Goal: Information Seeking & Learning: Find specific fact

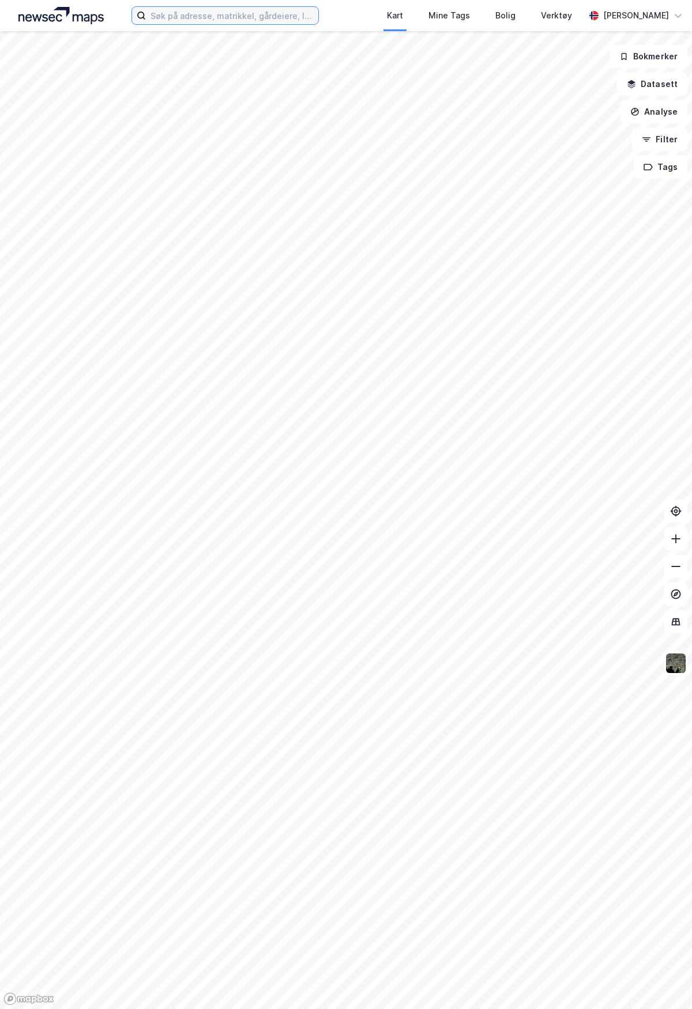
click at [277, 17] on input at bounding box center [232, 15] width 172 height 17
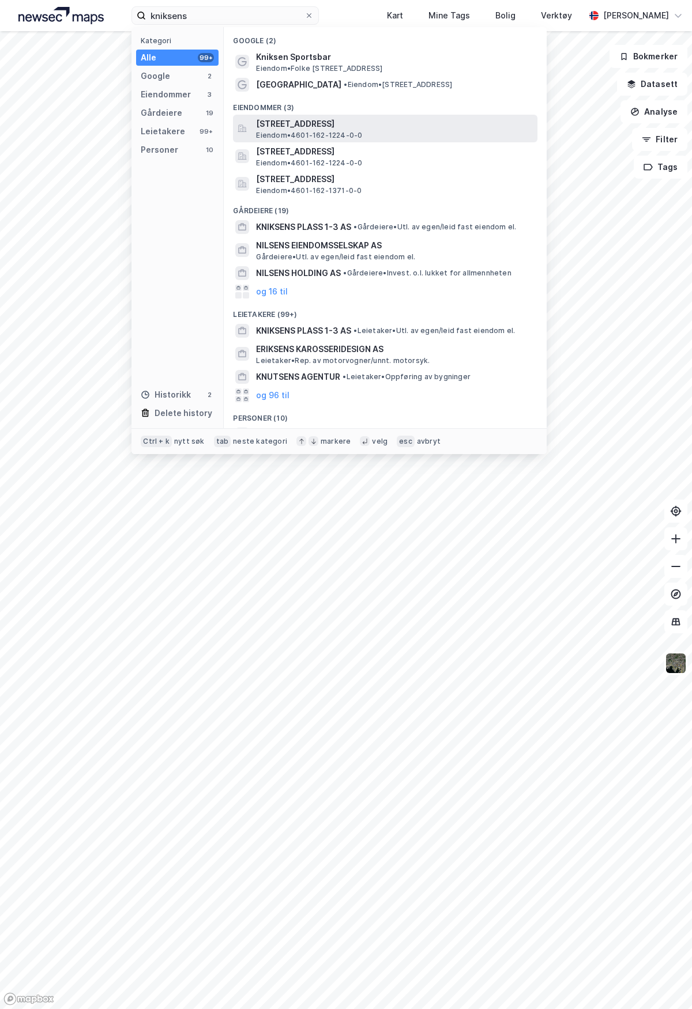
click at [339, 118] on span "[STREET_ADDRESS]" at bounding box center [394, 124] width 277 height 14
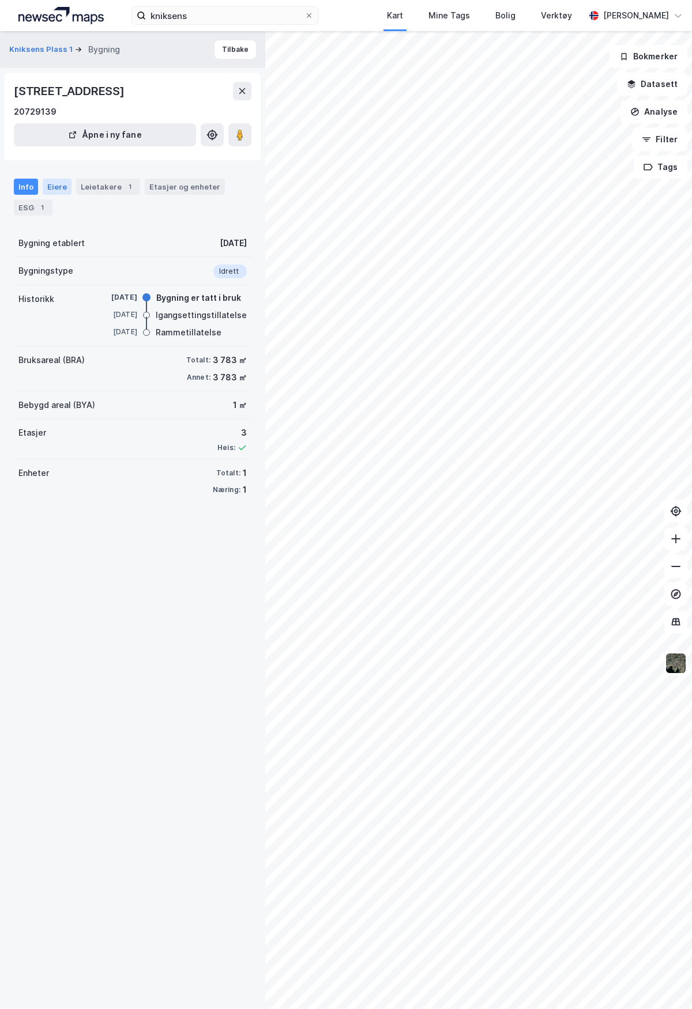
click at [51, 189] on div "Eiere" at bounding box center [57, 187] width 29 height 16
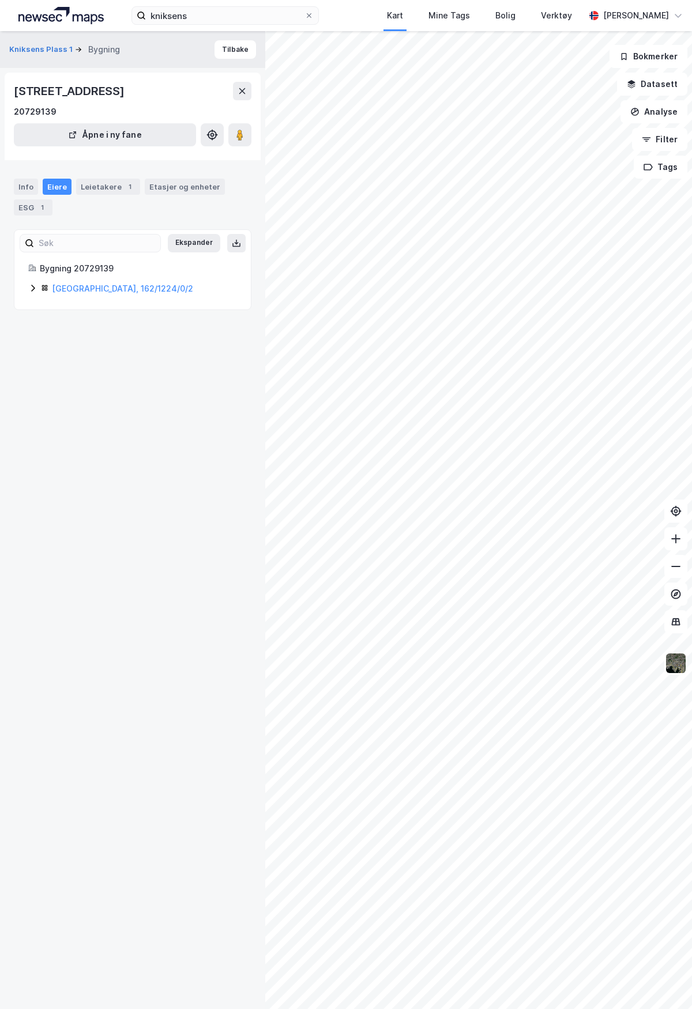
click at [32, 287] on icon at bounding box center [32, 288] width 9 height 9
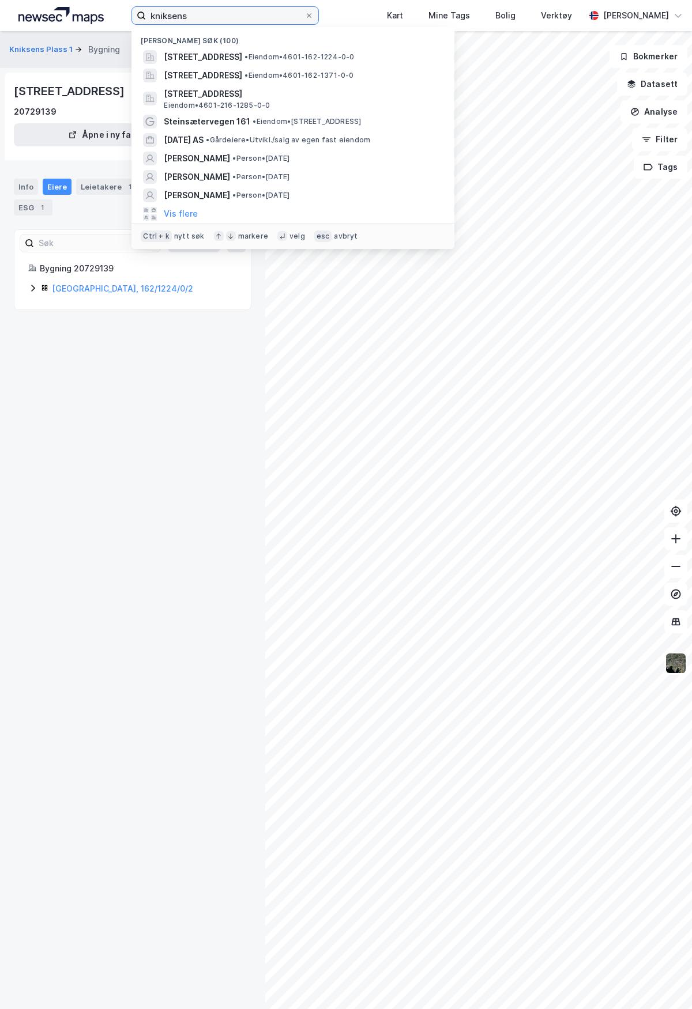
drag, startPoint x: 190, startPoint y: 15, endPoint x: 144, endPoint y: 13, distance: 45.6
click at [144, 13] on label "kniksens" at bounding box center [224, 15] width 187 height 18
click at [141, 12] on icon at bounding box center [141, 15] width 9 height 9
click at [146, 12] on input "kniksens" at bounding box center [225, 15] width 159 height 17
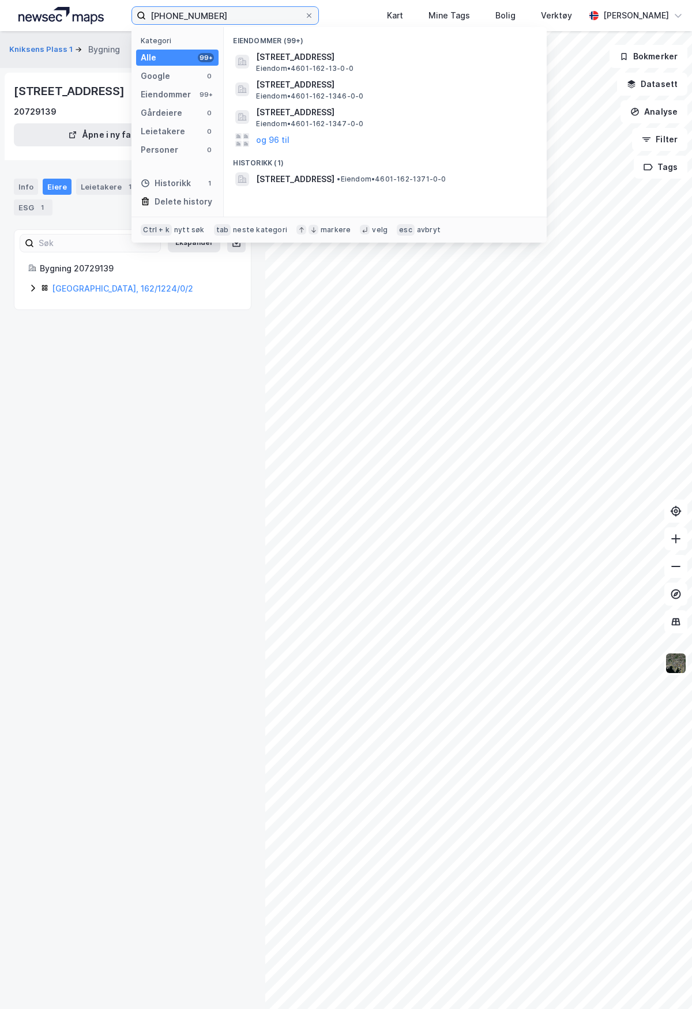
type input "[PHONE_NUMBER]"
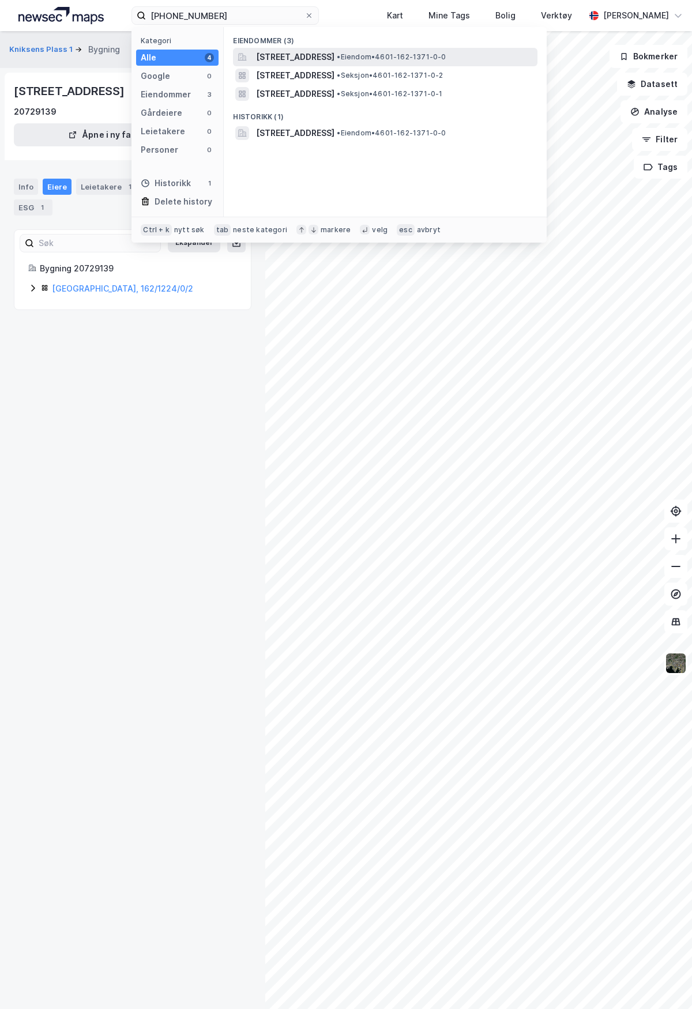
click at [334, 60] on span "[STREET_ADDRESS]" at bounding box center [295, 57] width 78 height 14
